Goal: Check status: Check status

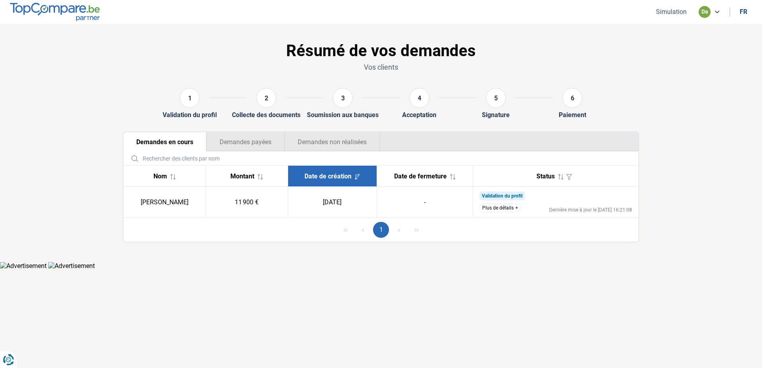
click at [511, 210] on button "Plus de détails" at bounding box center [499, 208] width 41 height 9
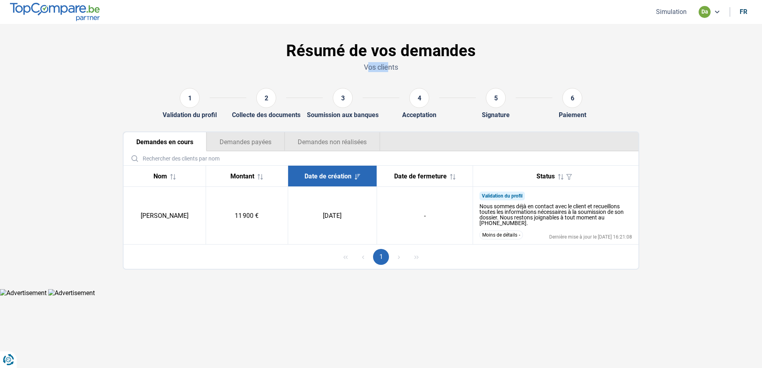
drag, startPoint x: 367, startPoint y: 70, endPoint x: 388, endPoint y: 70, distance: 21.1
click at [388, 70] on p "Vos clients" at bounding box center [381, 67] width 516 height 10
drag, startPoint x: 388, startPoint y: 70, endPoint x: 394, endPoint y: 70, distance: 6.0
click at [394, 70] on p "Vos clients" at bounding box center [381, 67] width 516 height 10
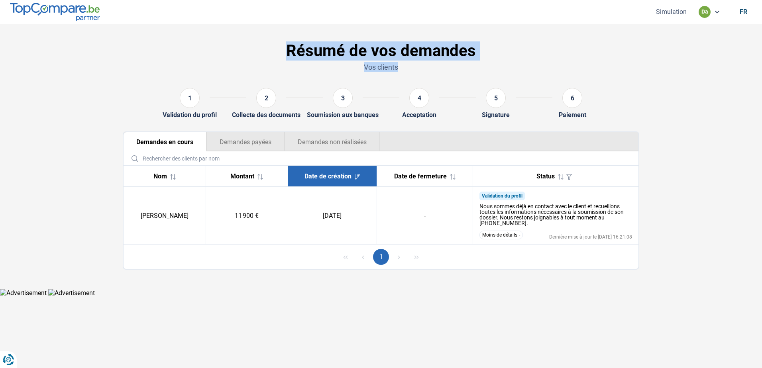
drag, startPoint x: 398, startPoint y: 69, endPoint x: 287, endPoint y: 55, distance: 112.0
click at [287, 55] on div "Résumé de vos demandes Vos clients" at bounding box center [381, 58] width 526 height 47
click at [287, 55] on h1 "Résumé de vos demandes" at bounding box center [381, 50] width 516 height 19
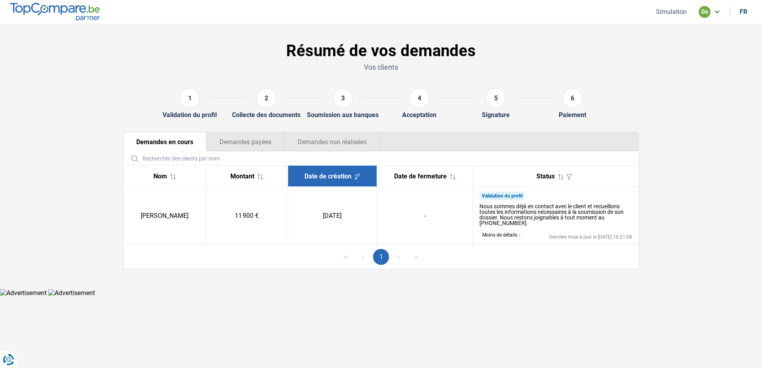
click at [331, 141] on button "Demandes non réalisées" at bounding box center [332, 141] width 96 height 19
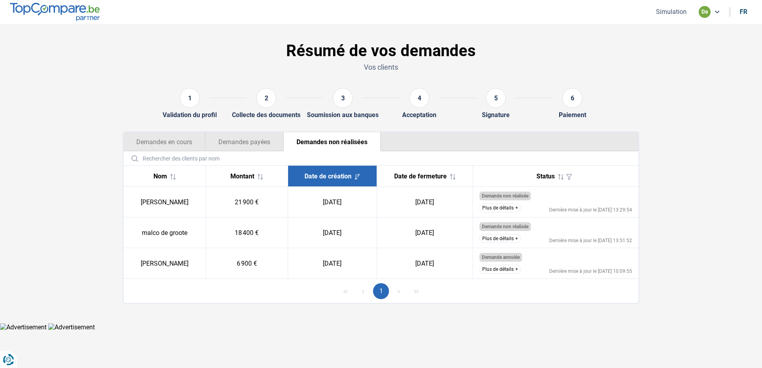
click at [238, 139] on button "Demandes payées" at bounding box center [244, 141] width 78 height 19
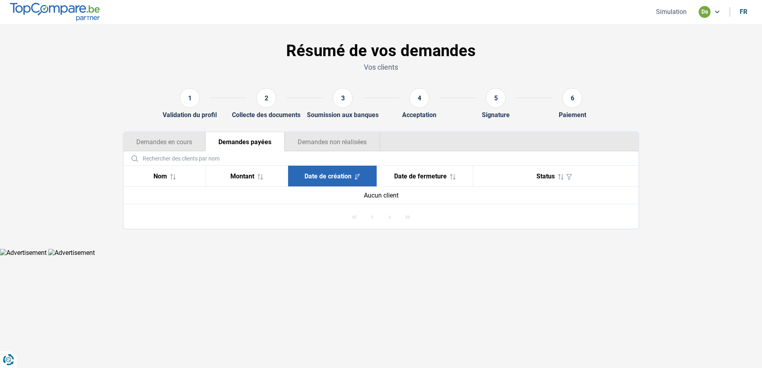
click at [177, 144] on button "Demandes en cours" at bounding box center [164, 141] width 82 height 19
